Goal: Task Accomplishment & Management: Manage account settings

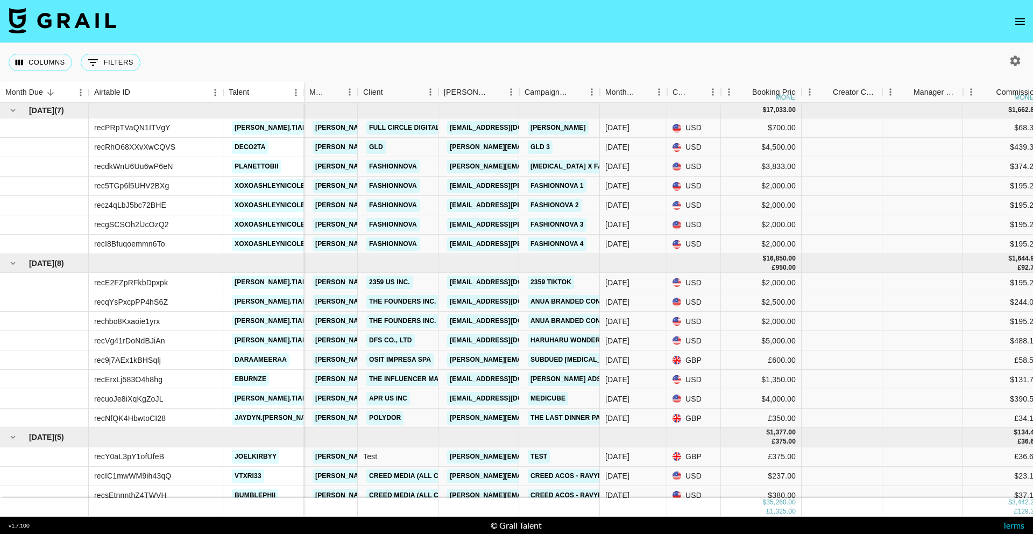
click at [1016, 19] on icon "open drawer" at bounding box center [1020, 21] width 13 height 13
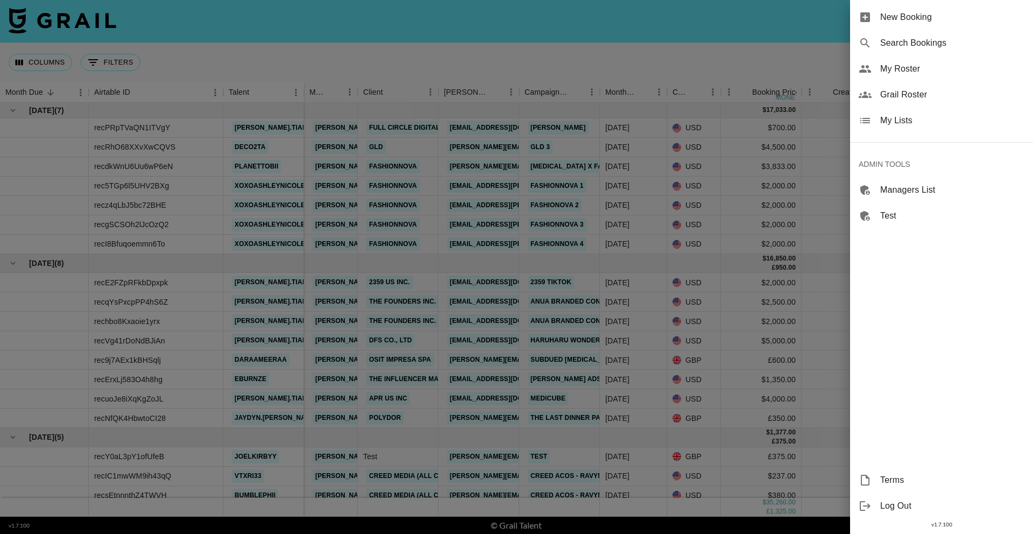
click at [909, 47] on span "Search Bookings" at bounding box center [952, 43] width 144 height 13
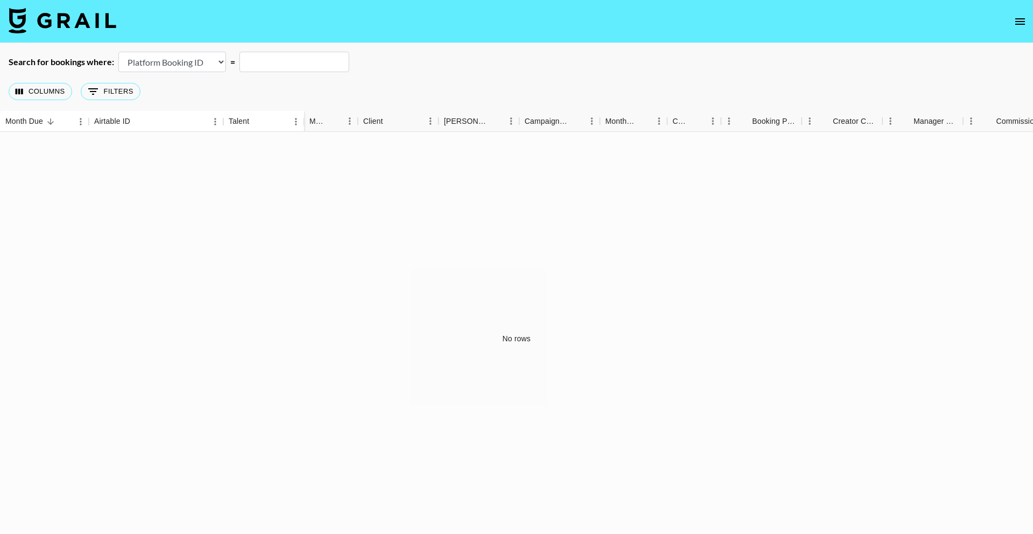
click at [157, 62] on select "Airtable Booking ID Platform Booking ID Platform Campaign ID" at bounding box center [172, 62] width 108 height 20
select select "airtableId"
click at [118, 52] on select "Airtable Booking ID Platform Booking ID Platform Campaign ID" at bounding box center [172, 62] width 108 height 20
click at [291, 60] on input "text" at bounding box center [294, 62] width 110 height 20
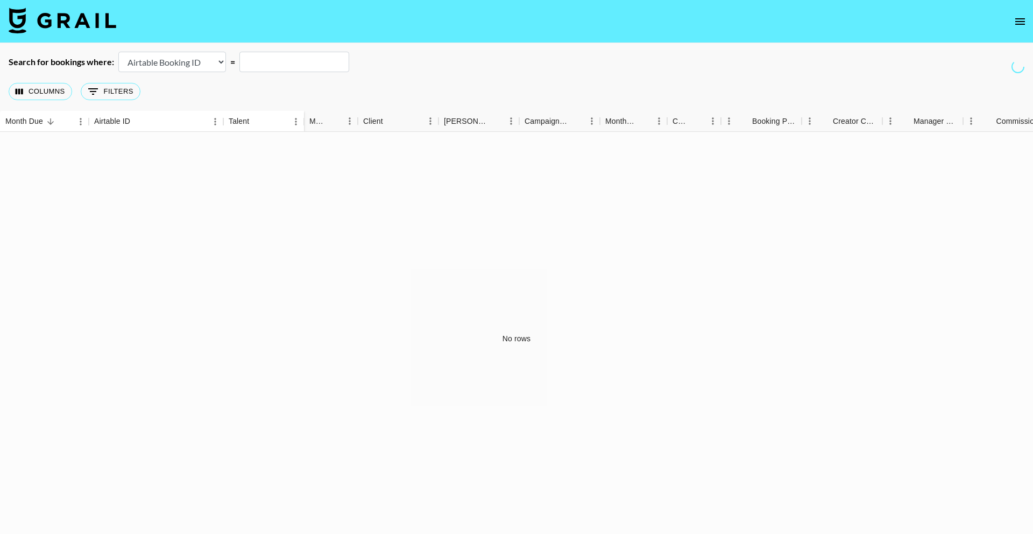
paste input "recp2YeCmyrKrgCHw"
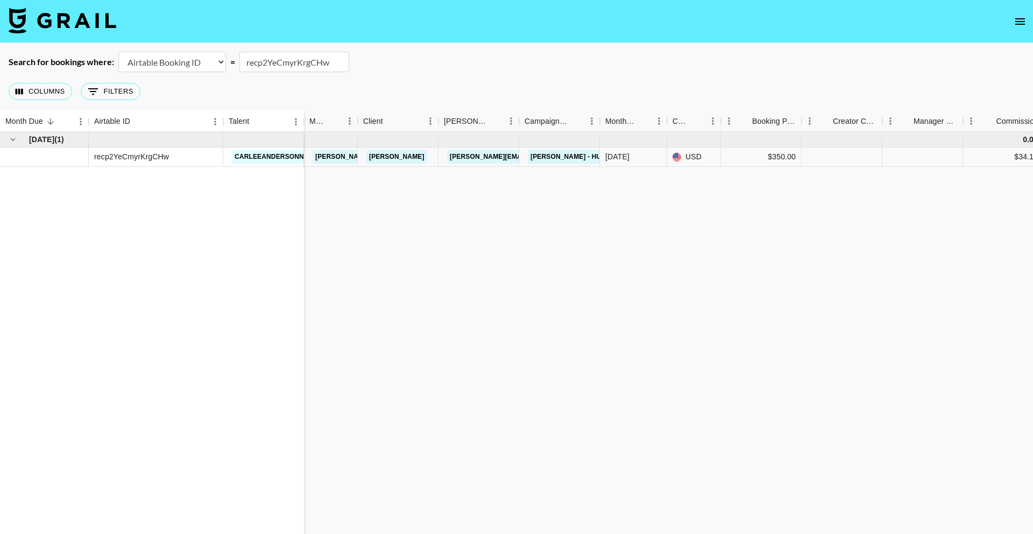
click at [311, 61] on input "recp2YeCmyrKrgCHw" at bounding box center [294, 62] width 110 height 20
paste input "l3pZsNy1MI2pBR"
type input "recl3pZsNy1MI2pBR"
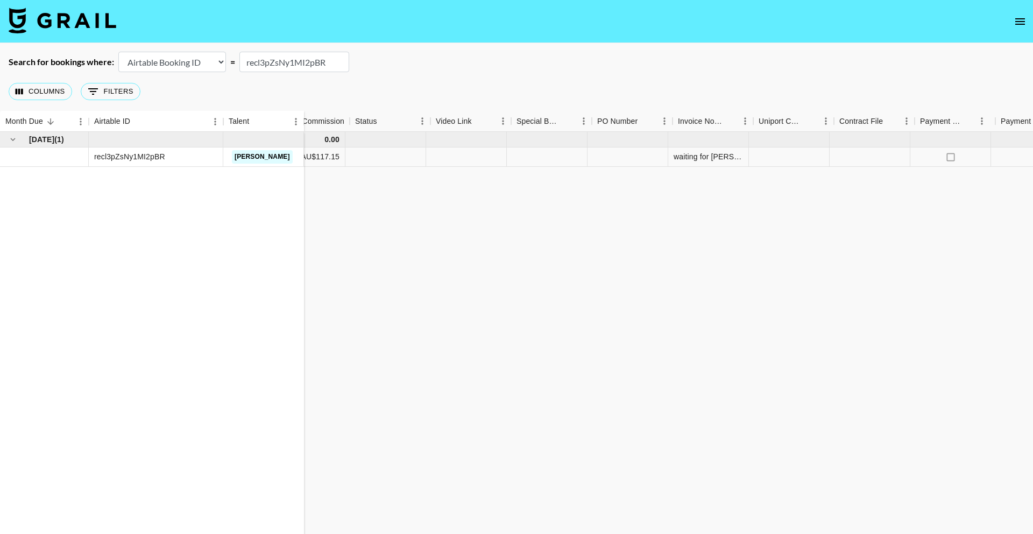
scroll to position [0, 691]
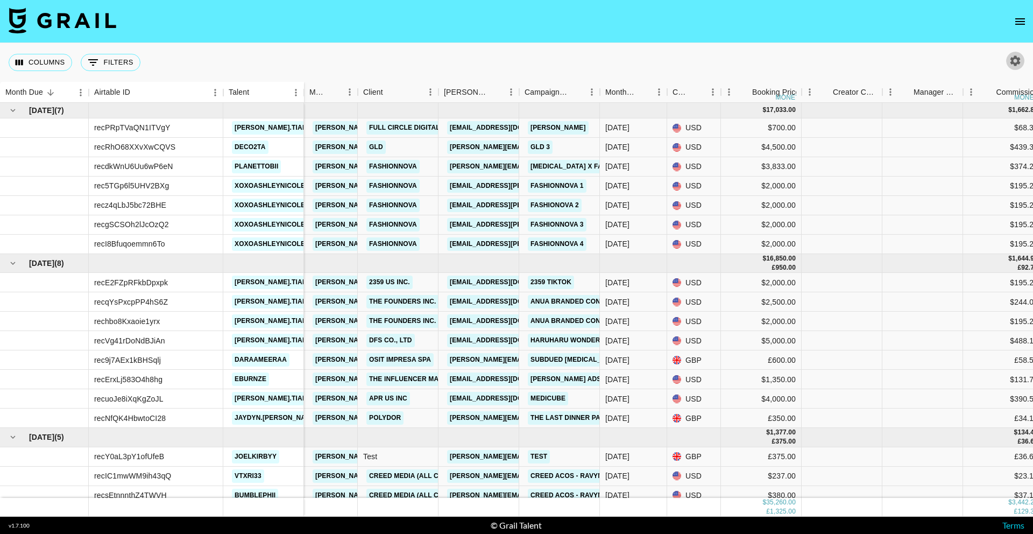
click at [1020, 68] on button "button" at bounding box center [1015, 61] width 18 height 18
select select "[DATE]"
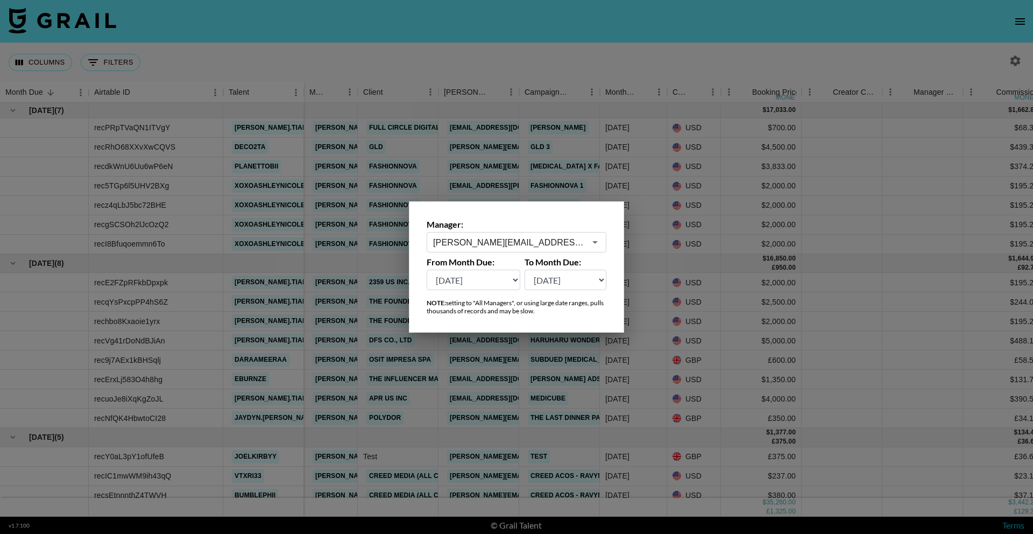
drag, startPoint x: 1004, startPoint y: 16, endPoint x: 1017, endPoint y: 22, distance: 14.7
click at [1004, 17] on div at bounding box center [516, 267] width 1033 height 534
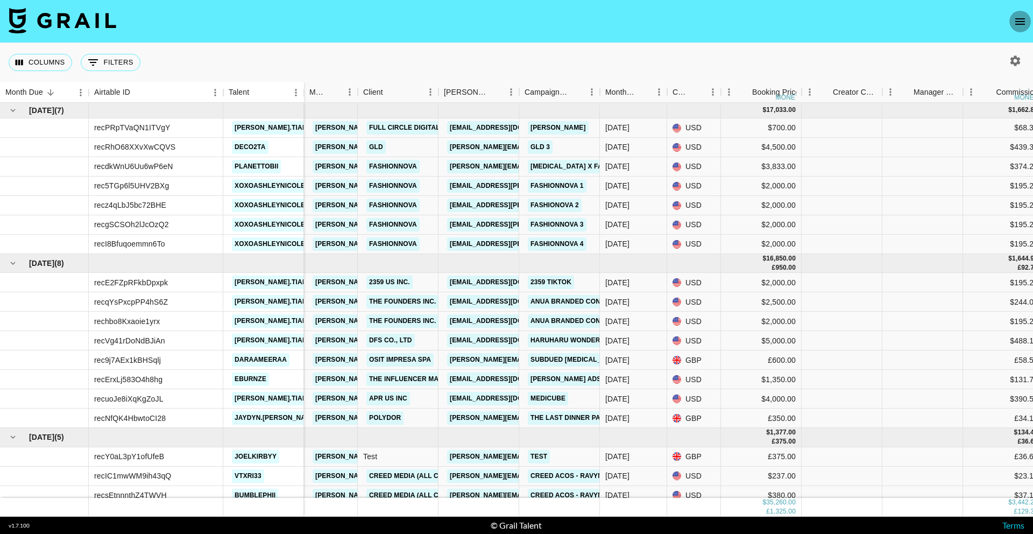
click at [1024, 24] on icon "open drawer" at bounding box center [1020, 21] width 10 height 6
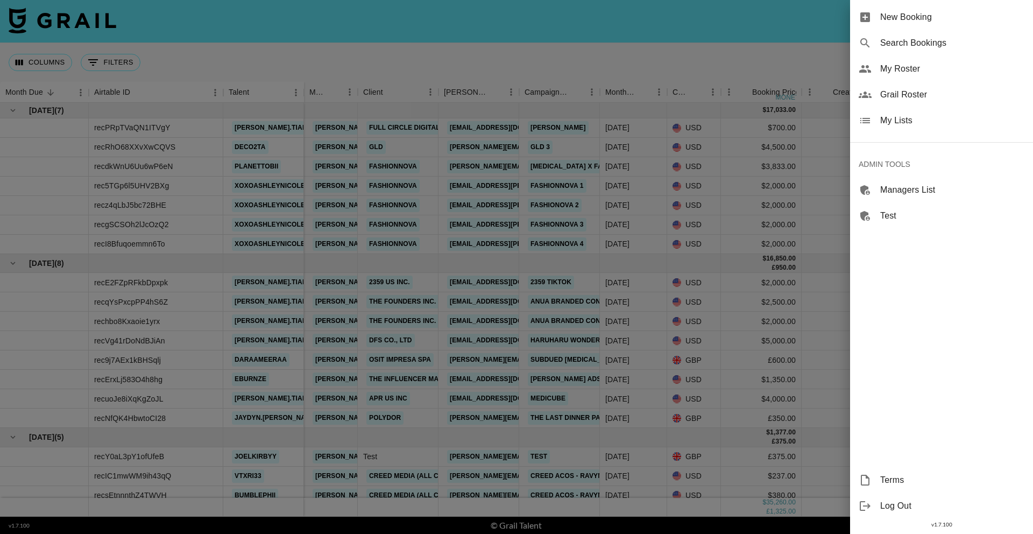
click at [920, 44] on span "Search Bookings" at bounding box center [952, 43] width 144 height 13
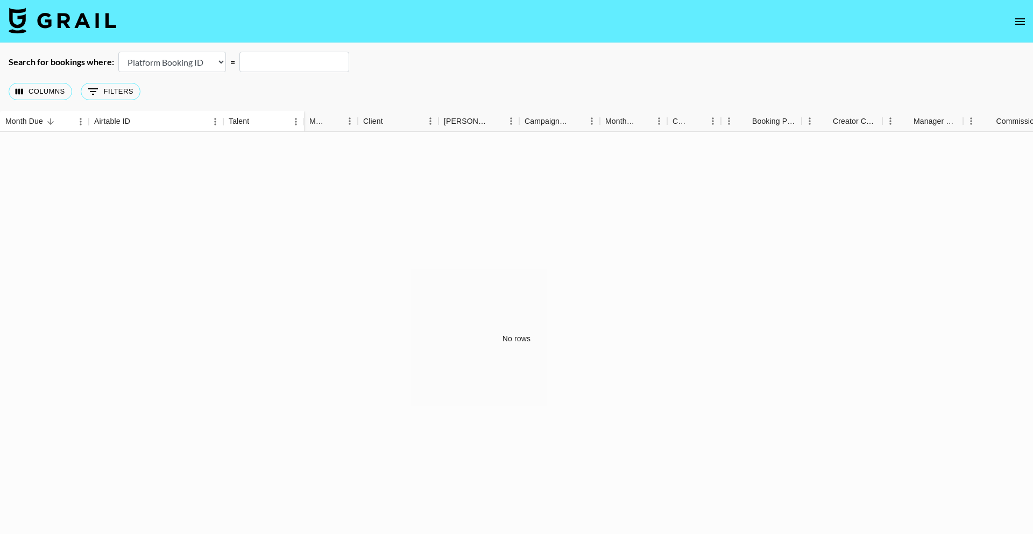
click at [164, 65] on select "Airtable Booking ID Platform Booking ID Platform Campaign ID" at bounding box center [172, 62] width 108 height 20
select select "airtableId"
click at [118, 52] on select "Airtable Booking ID Platform Booking ID Platform Campaign ID" at bounding box center [172, 62] width 108 height 20
click at [292, 62] on input "text" at bounding box center [294, 62] width 110 height 20
click at [291, 62] on input "text" at bounding box center [294, 62] width 110 height 20
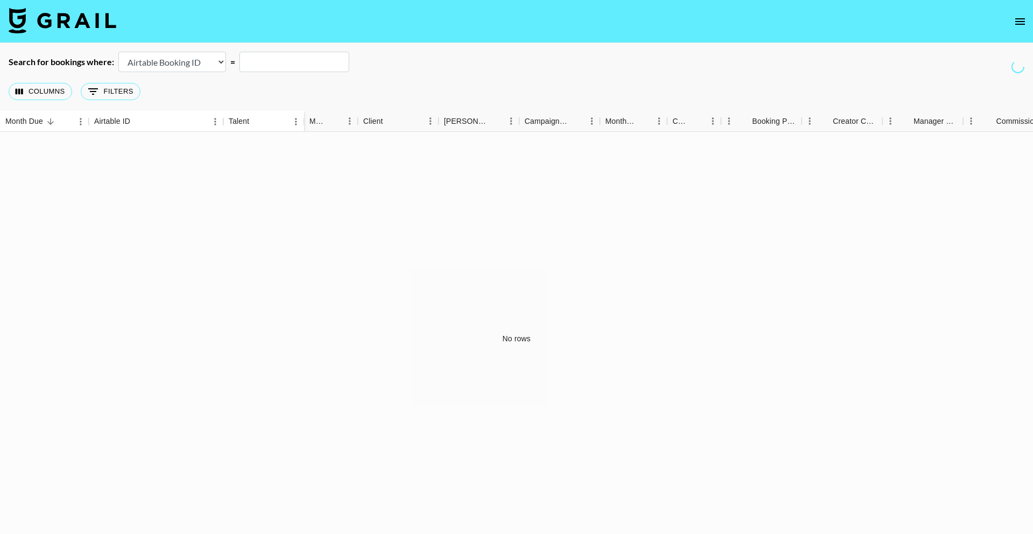
paste input "recac1w3u5JZPeIHa"
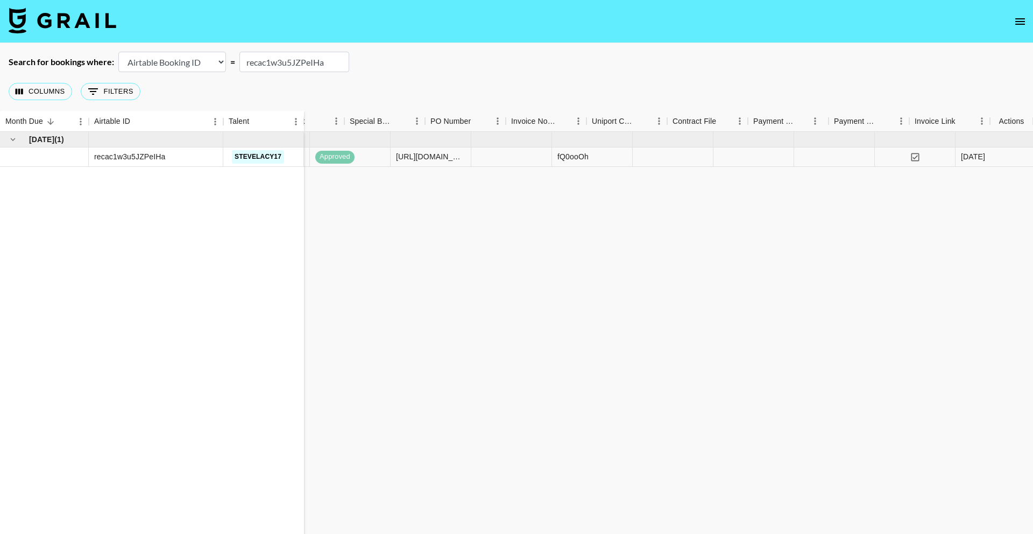
scroll to position [0, 861]
click at [1012, 157] on icon "select merge strategy" at bounding box center [1011, 157] width 13 height 13
click at [998, 242] on li "Cancel" at bounding box center [998, 238] width 70 height 19
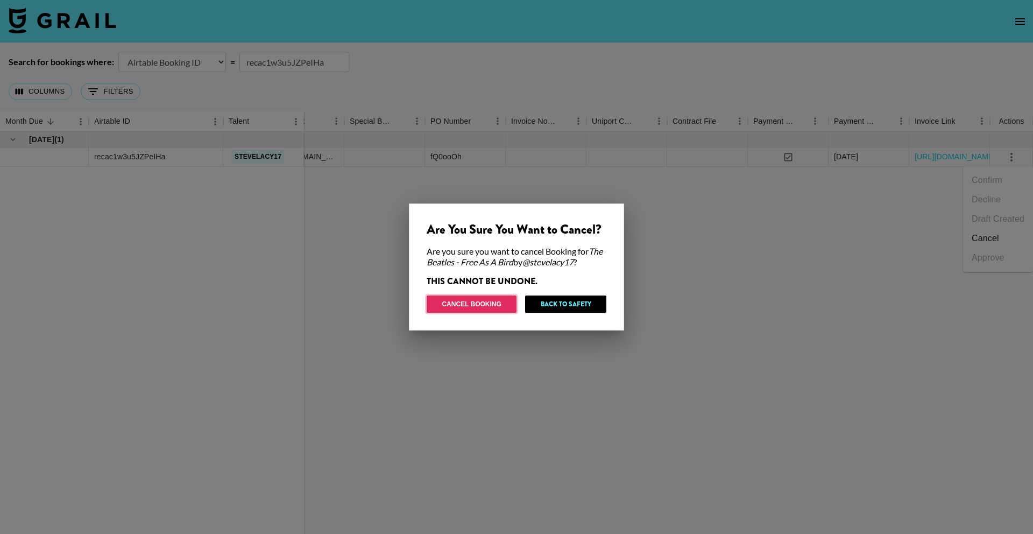
click at [490, 310] on button "Cancel Booking" at bounding box center [472, 303] width 90 height 17
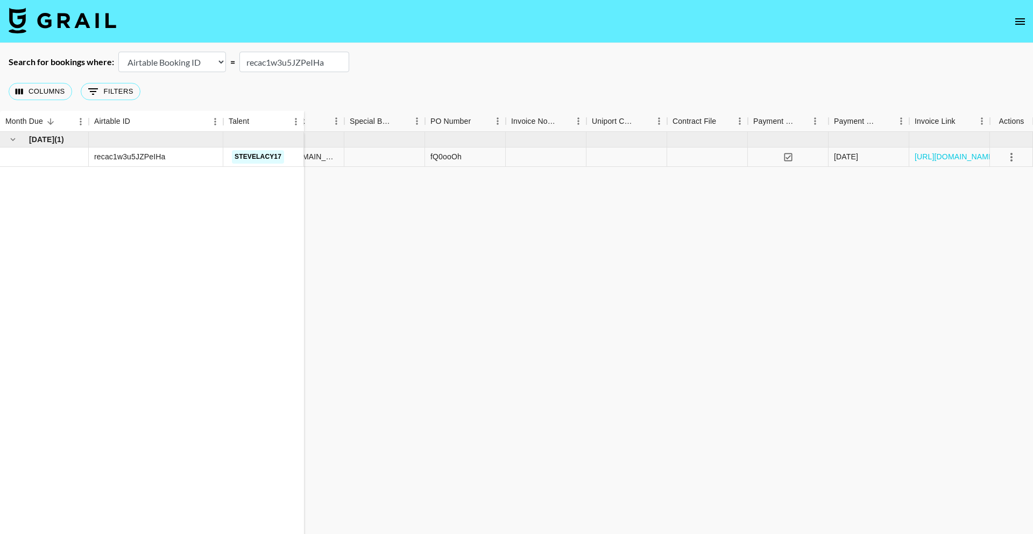
click at [295, 55] on input "recac1w3u5JZPeIHa" at bounding box center [294, 62] width 110 height 20
click at [296, 56] on input "recac1w3u5JZPeIHa" at bounding box center [294, 62] width 110 height 20
click at [300, 61] on input "recac1w3u5JZPeIHa" at bounding box center [294, 62] width 110 height 20
paste input "0LkMLebRy1SrgD"
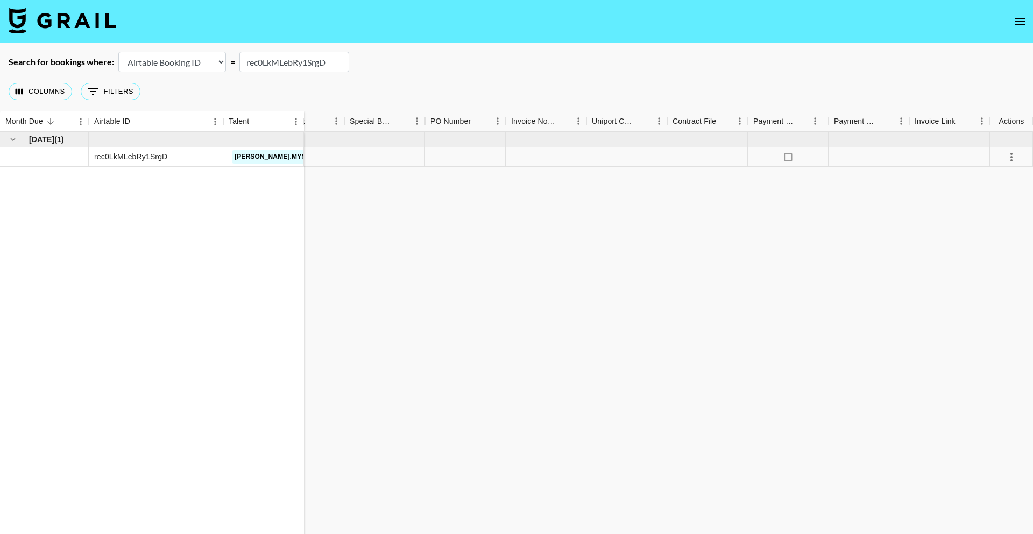
scroll to position [0, 0]
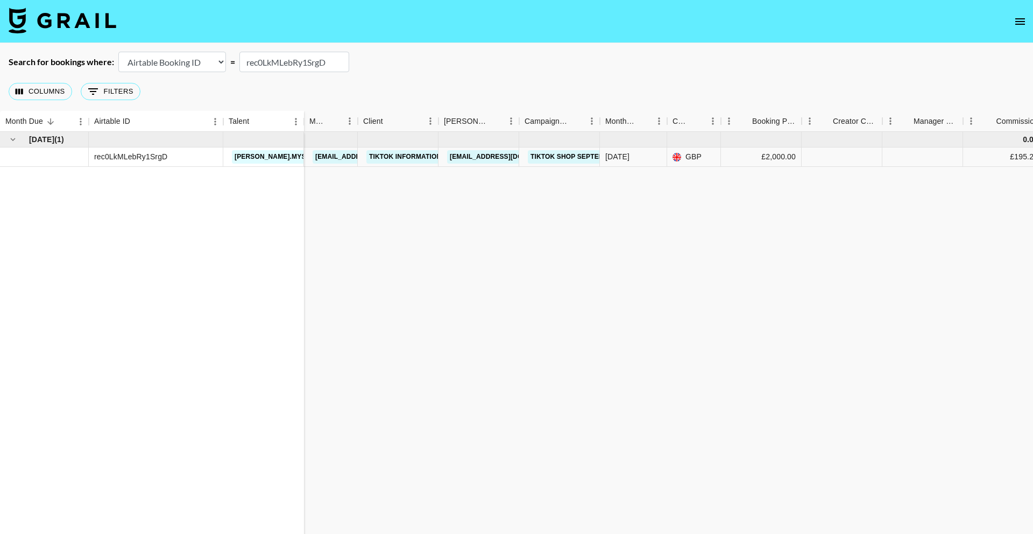
click at [287, 68] on input "rec0LkMLebRy1SrgD" at bounding box center [294, 62] width 110 height 20
click at [286, 69] on input "rec0LkMLebRy1SrgD" at bounding box center [294, 62] width 110 height 20
paste input "pEY1Nv8vRynPEx"
type input "recpEY1Nv8vRynPEx"
